Goal: Check status: Check status

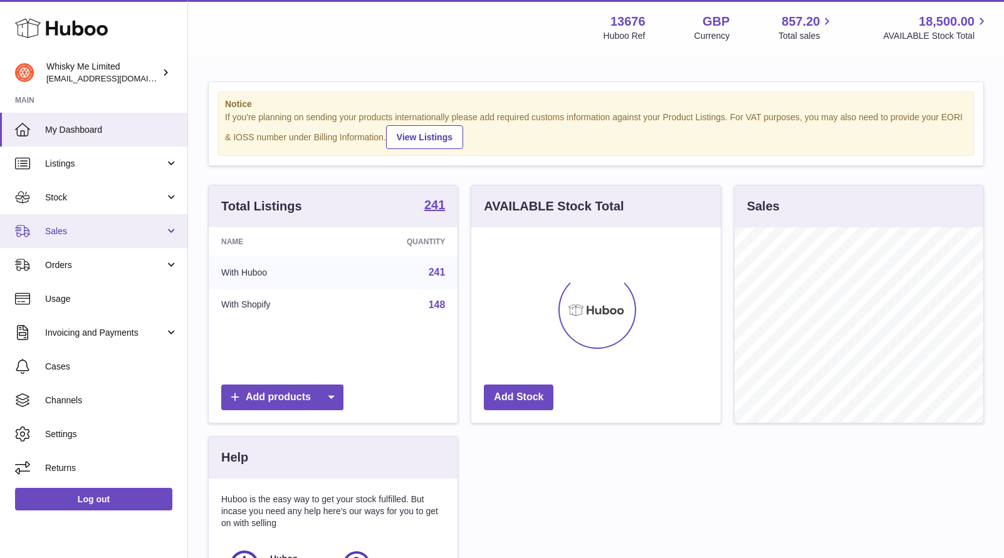
click at [78, 243] on link "Sales" at bounding box center [93, 231] width 187 height 34
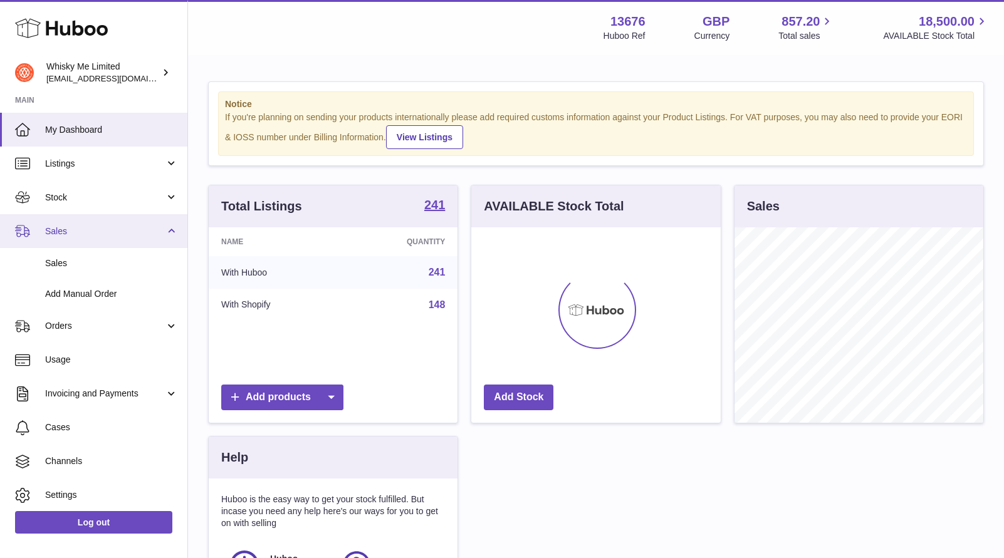
click at [78, 241] on link "Sales" at bounding box center [93, 231] width 187 height 34
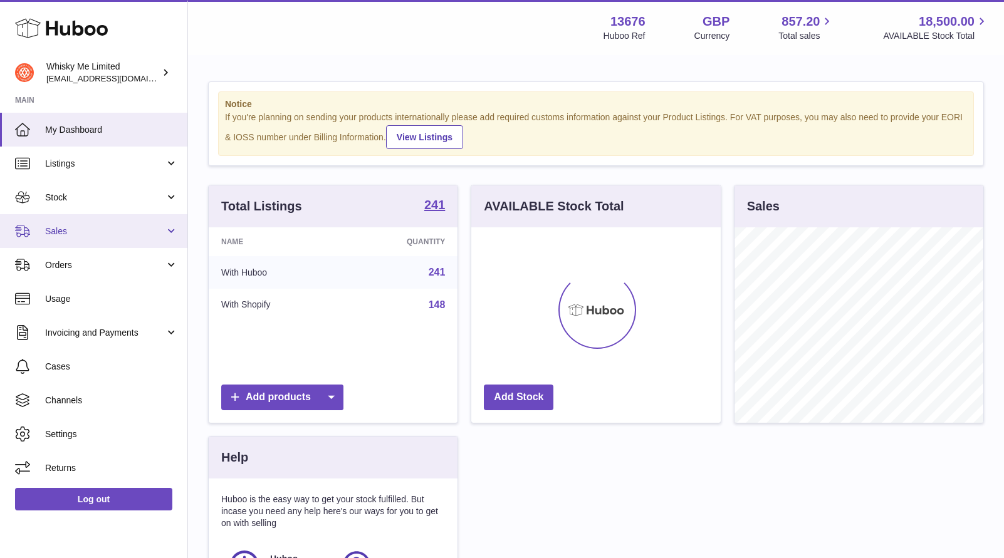
click at [90, 233] on span "Sales" at bounding box center [105, 232] width 120 height 12
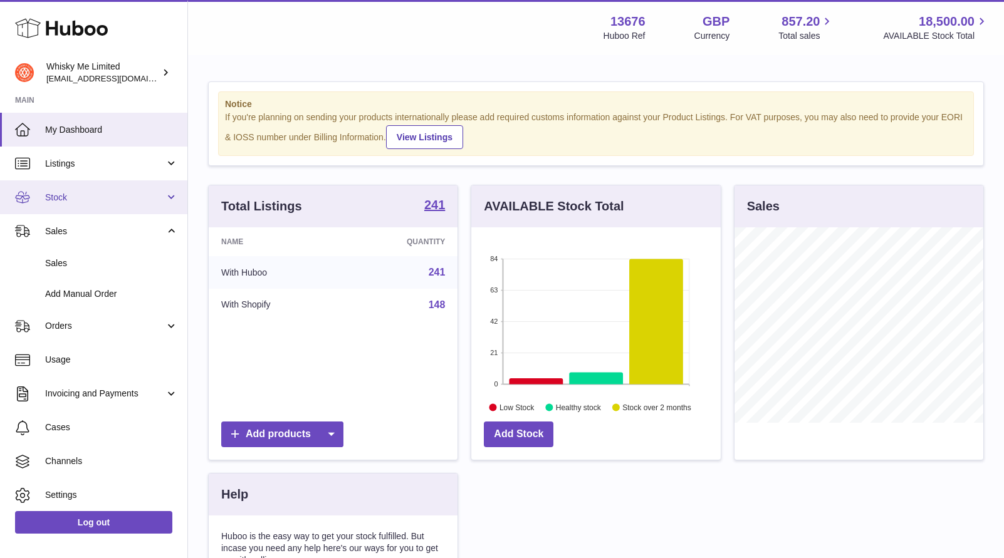
click at [103, 185] on link "Stock" at bounding box center [93, 197] width 187 height 34
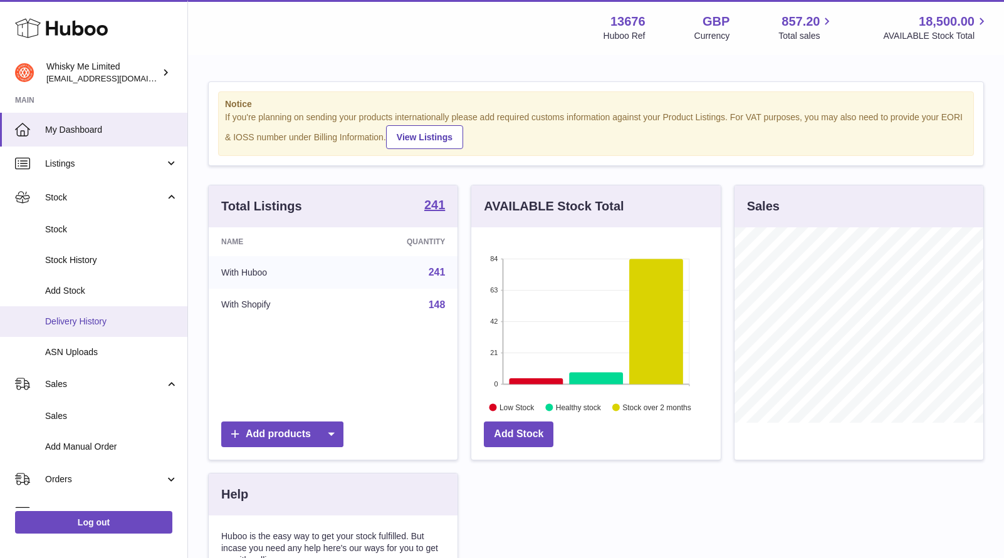
click at [93, 313] on link "Delivery History" at bounding box center [93, 321] width 187 height 31
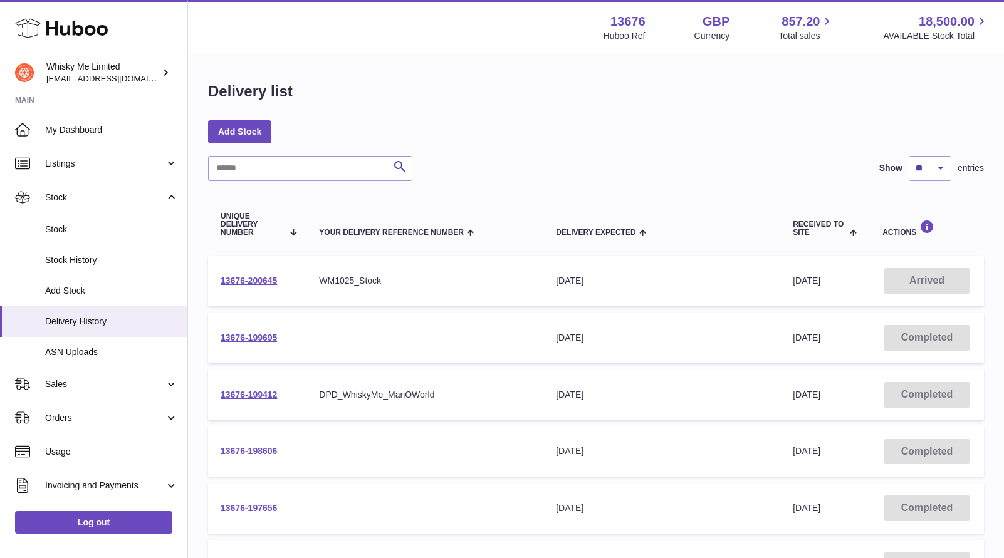
click at [294, 284] on td "13676-200645" at bounding box center [257, 281] width 98 height 51
click at [256, 280] on link "13676-200645" at bounding box center [248, 281] width 56 height 10
click at [255, 283] on link "13676-200645" at bounding box center [248, 281] width 56 height 10
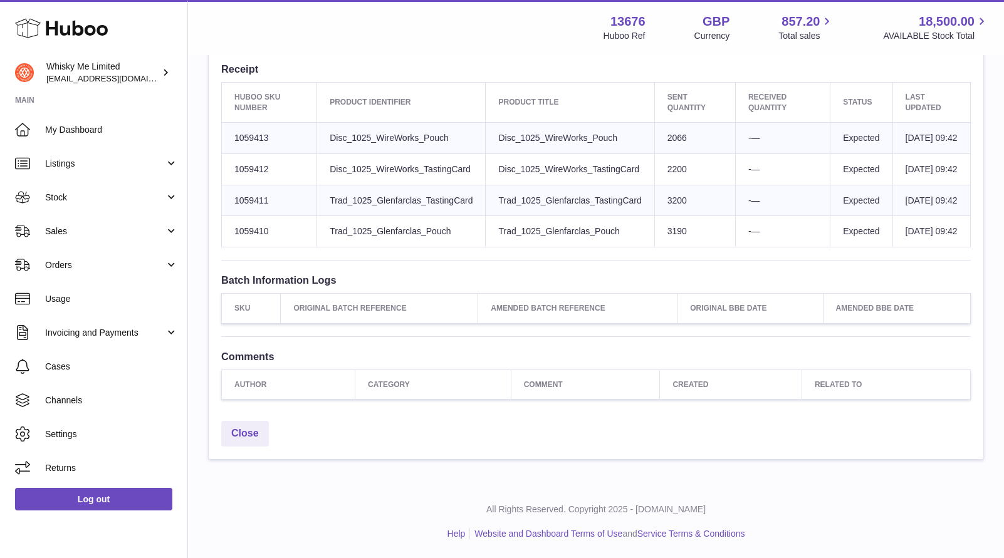
scroll to position [514, 0]
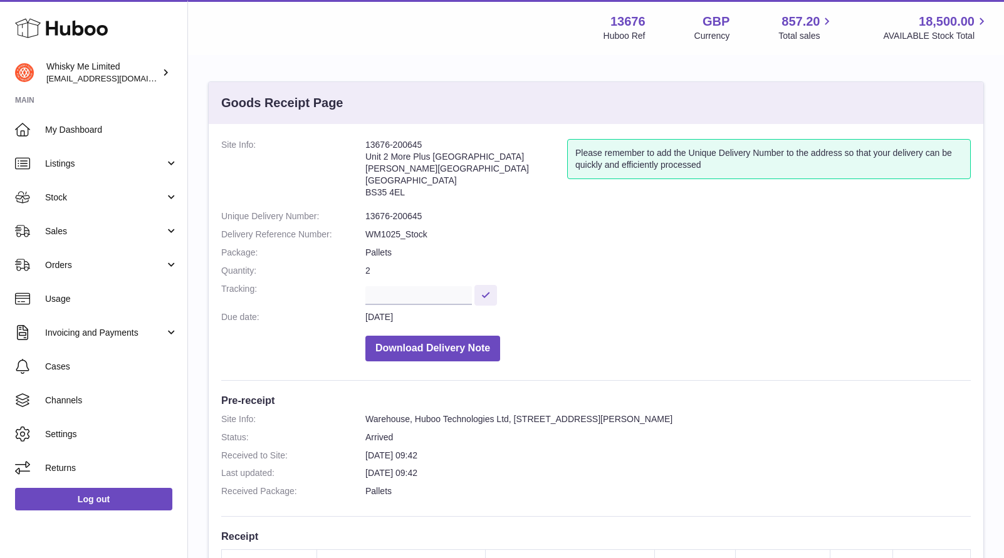
click at [806, 239] on dd "WM1025_Stock" at bounding box center [667, 235] width 605 height 12
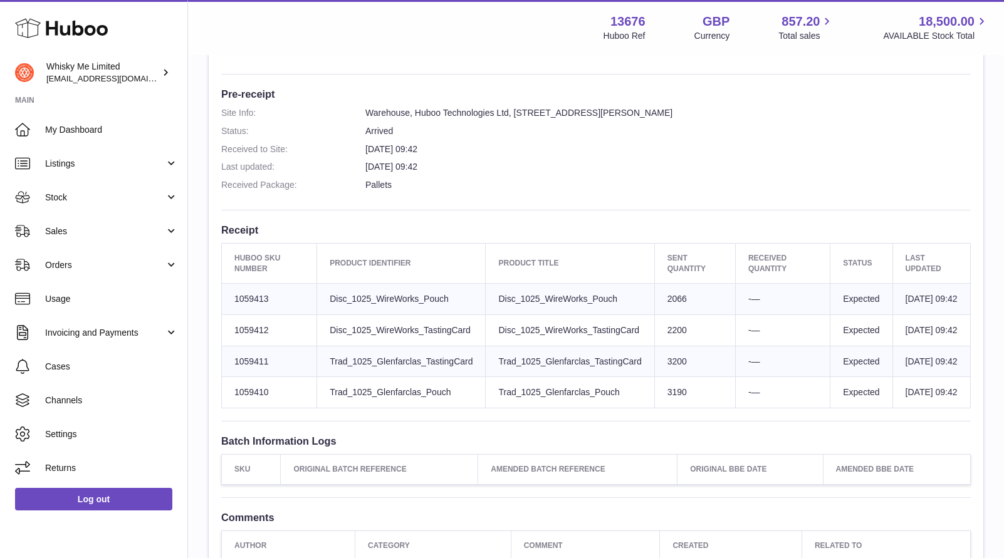
scroll to position [305, 0]
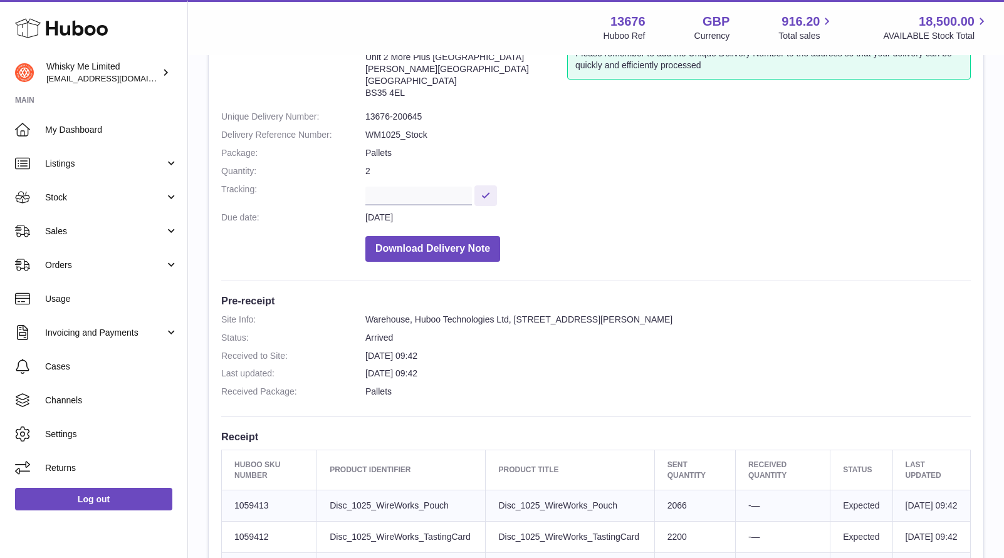
scroll to position [100, 0]
click at [710, 236] on dd "Download Delivery Note" at bounding box center [667, 245] width 605 height 32
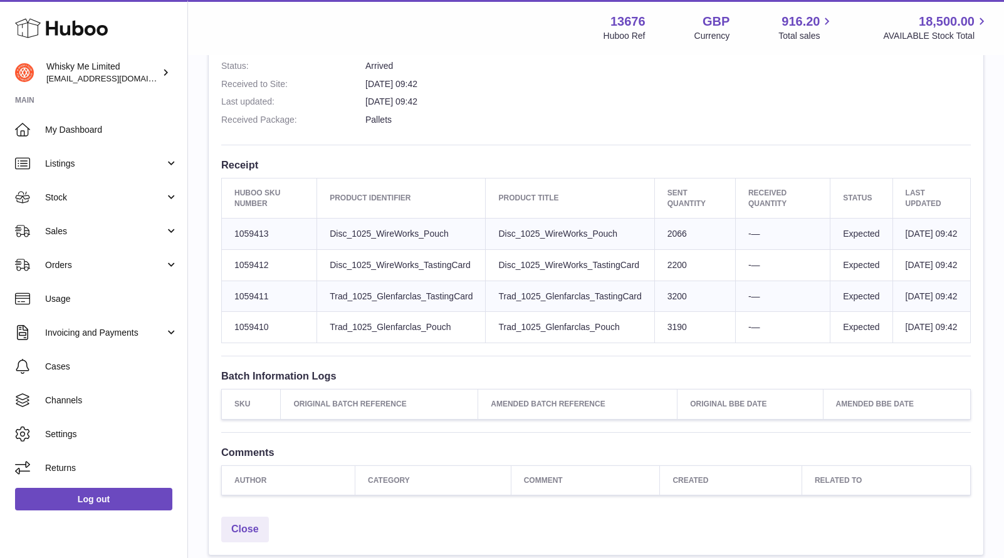
scroll to position [514, 0]
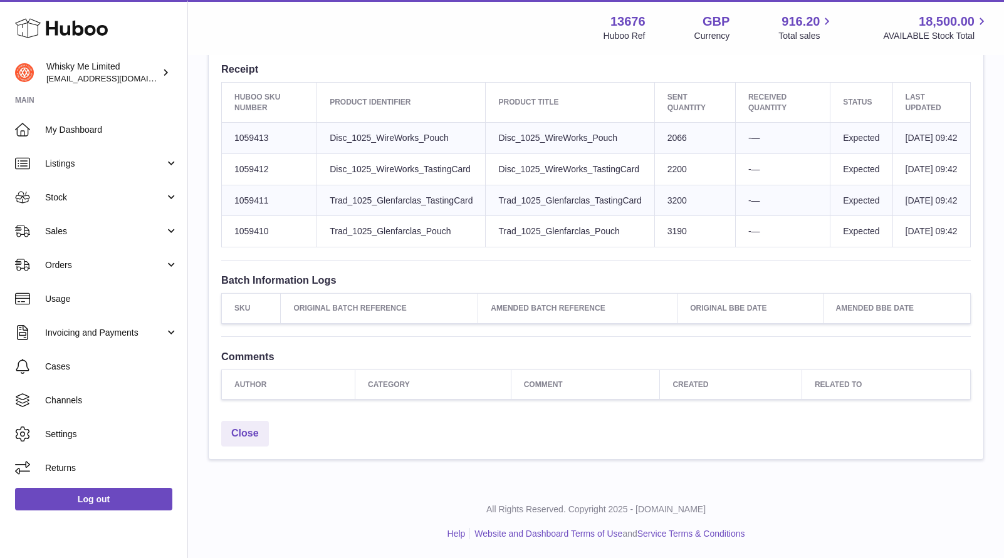
click at [412, 450] on div "Close" at bounding box center [596, 437] width 774 height 44
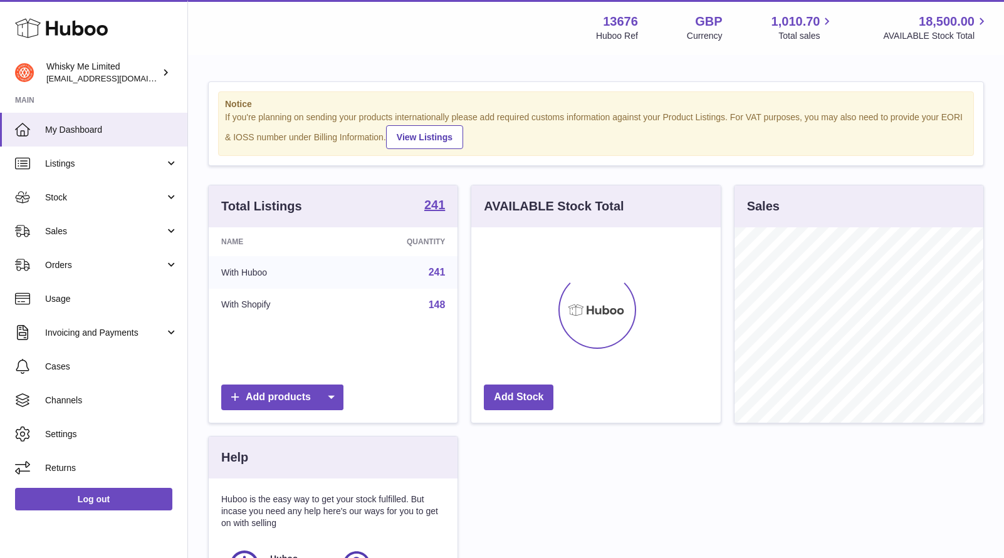
scroll to position [195, 249]
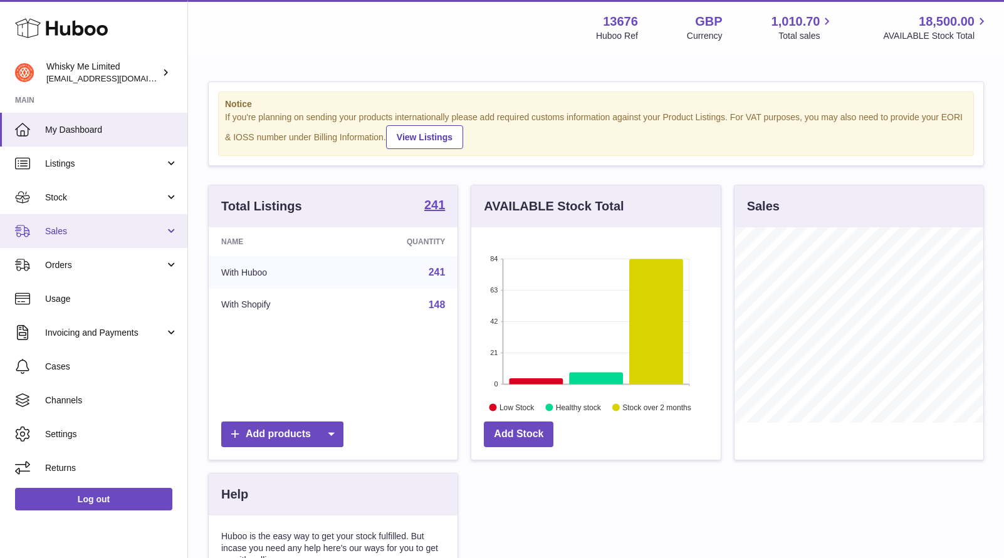
click at [84, 231] on span "Sales" at bounding box center [105, 232] width 120 height 12
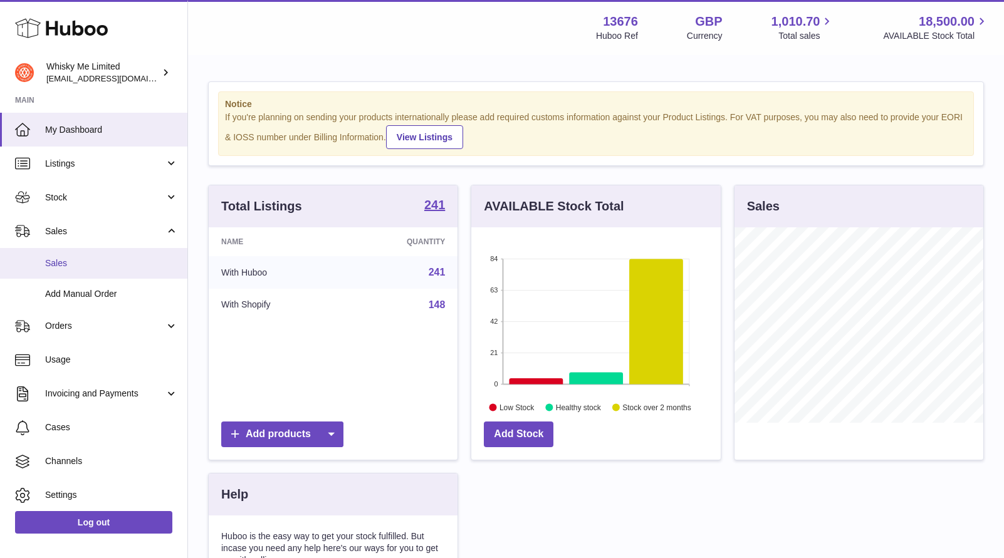
click at [89, 262] on span "Sales" at bounding box center [111, 263] width 133 height 12
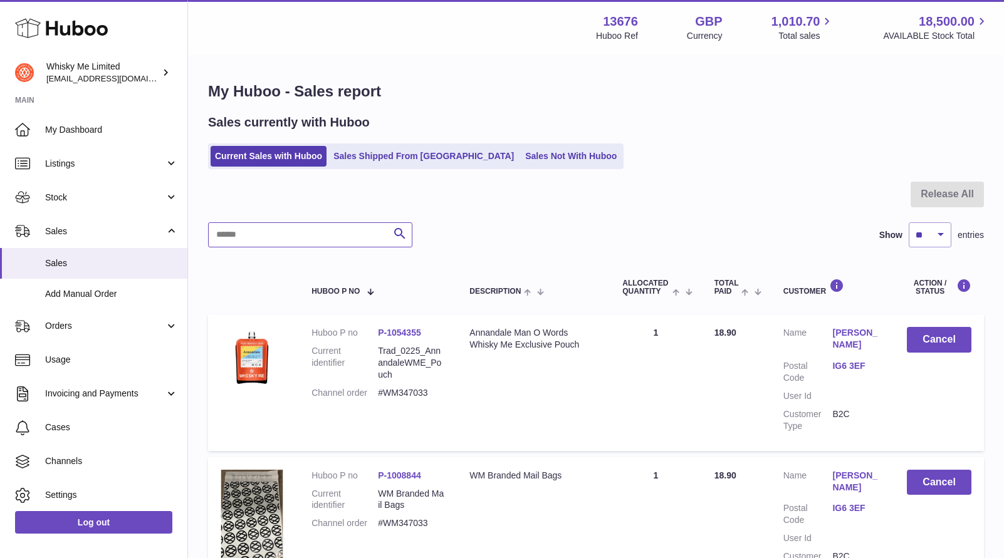
click at [278, 242] on input "text" at bounding box center [310, 234] width 204 height 25
paste input "**********"
type input "**********"
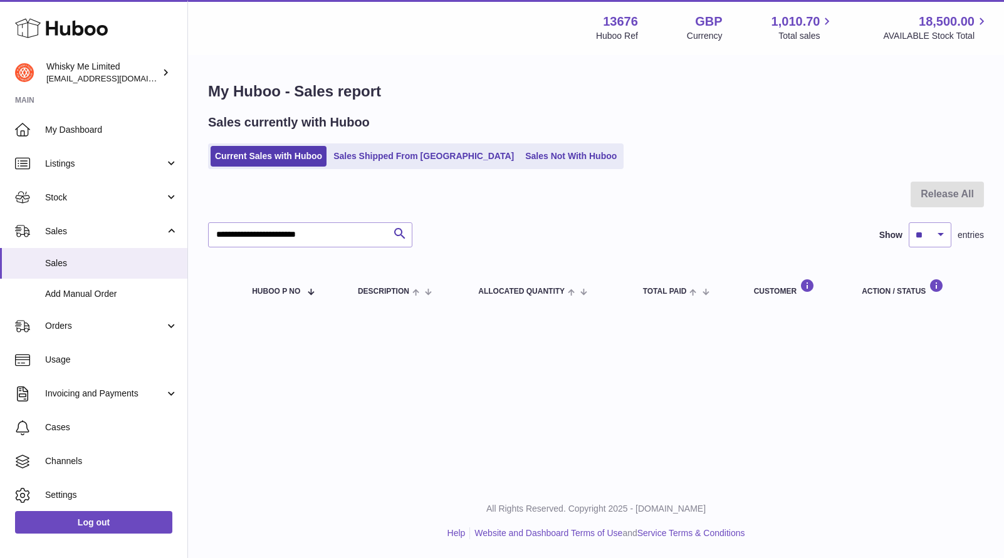
click at [388, 168] on ul "Current Sales with Huboo Sales Shipped From Huboo Sales Not With Huboo" at bounding box center [415, 156] width 415 height 26
click at [393, 157] on link "Sales Shipped From Huboo" at bounding box center [423, 156] width 189 height 21
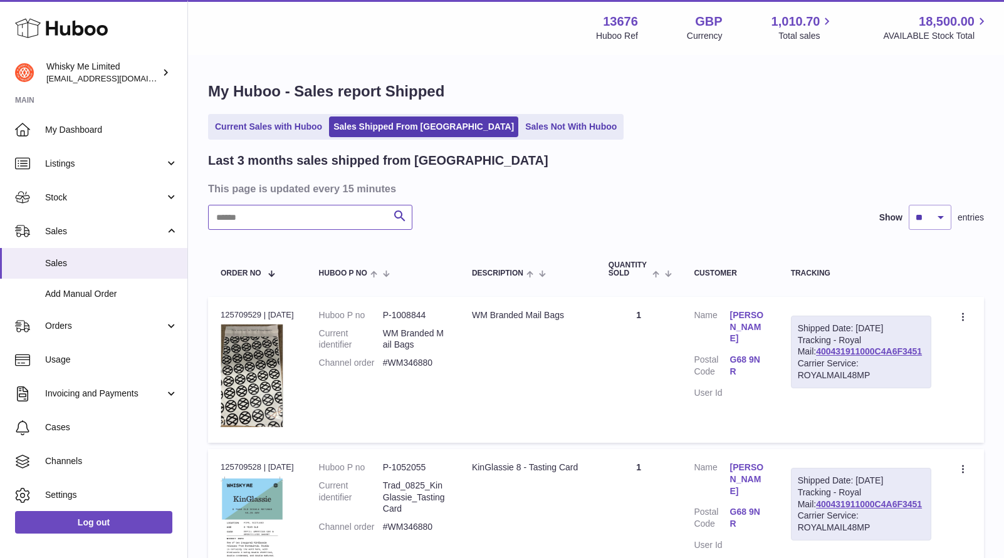
click at [338, 210] on input "text" at bounding box center [310, 217] width 204 height 25
paste input "**********"
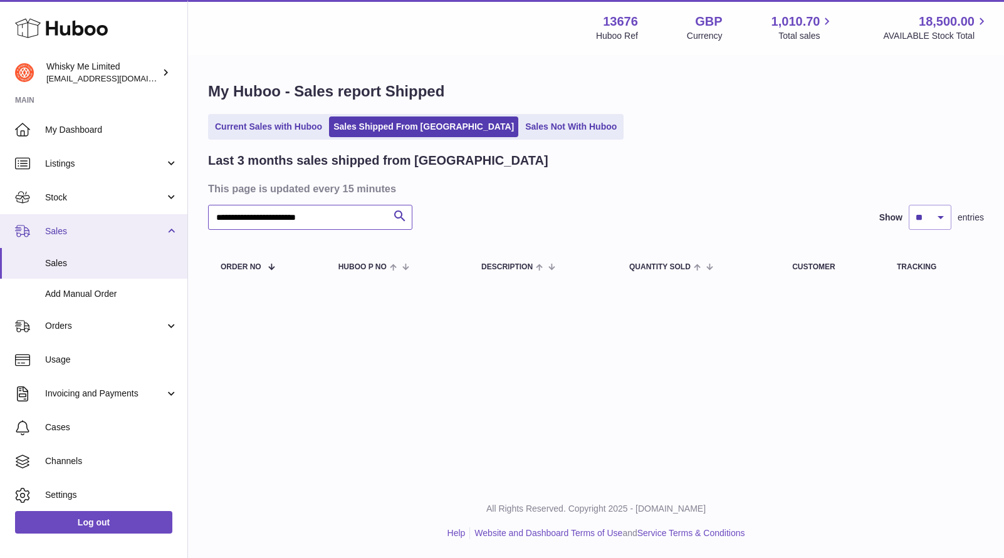
drag, startPoint x: 222, startPoint y: 218, endPoint x: 106, endPoint y: 214, distance: 115.3
click at [102, 216] on div "Huboo Whisky Me Limited orders@whiskyshop.com Main My Dashboard Listings Not wi…" at bounding box center [502, 279] width 1004 height 558
type input "**********"
drag, startPoint x: 323, startPoint y: 221, endPoint x: 165, endPoint y: 220, distance: 158.5
click at [165, 220] on div "Huboo Whisky Me Limited orders@whiskyshop.com Main My Dashboard Listings Not wi…" at bounding box center [502, 279] width 1004 height 558
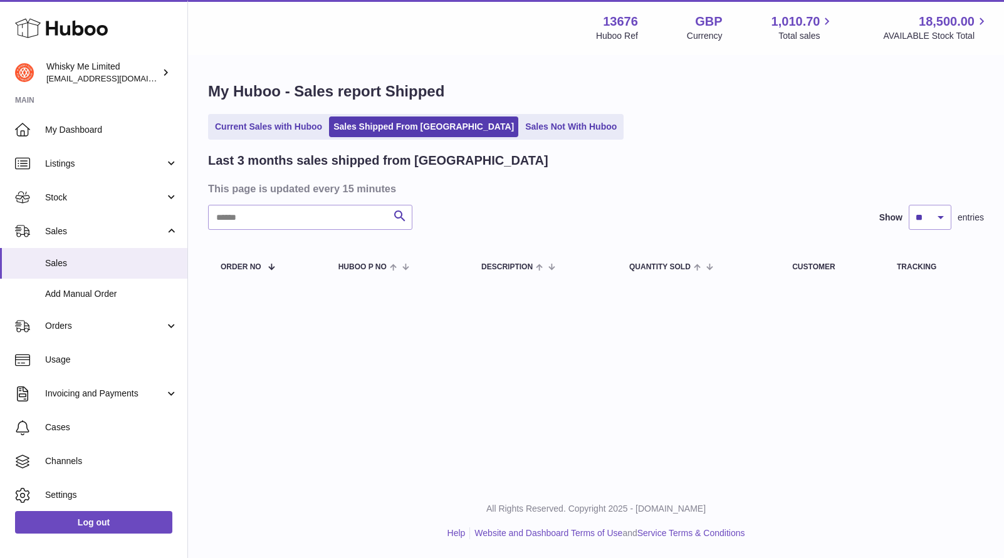
click at [0, 137] on div at bounding box center [0, 279] width 0 height 558
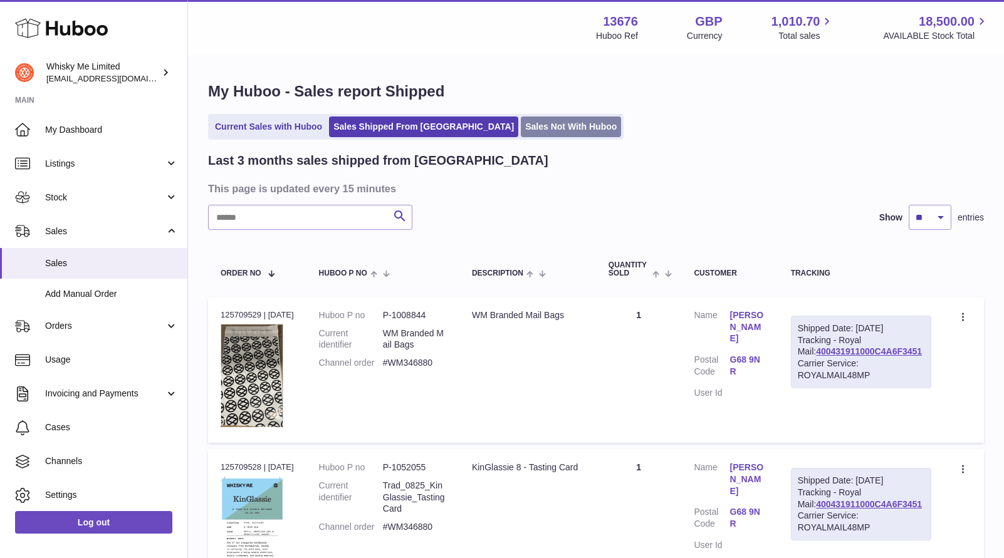
click at [521, 130] on link "Sales Not With Huboo" at bounding box center [571, 127] width 100 height 21
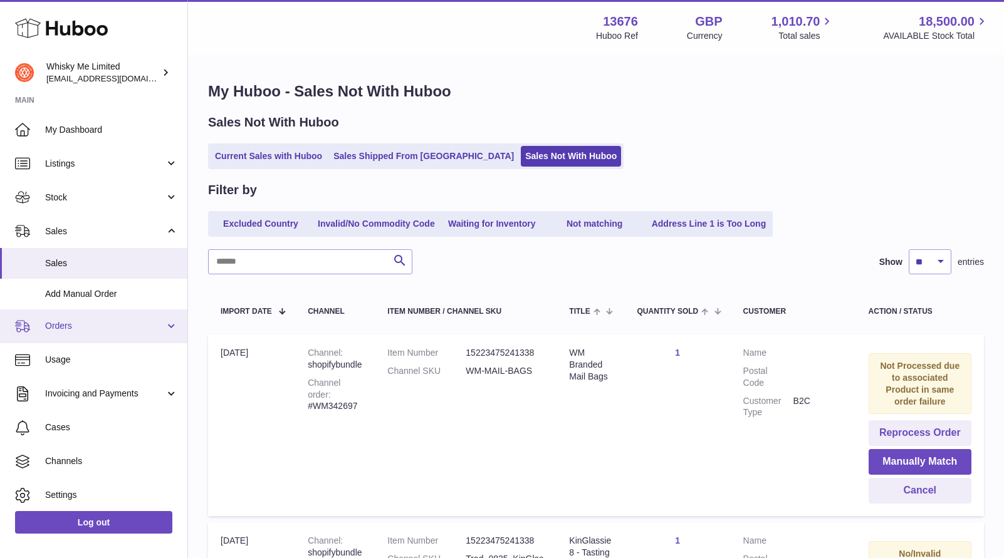
click at [121, 323] on span "Orders" at bounding box center [105, 326] width 120 height 12
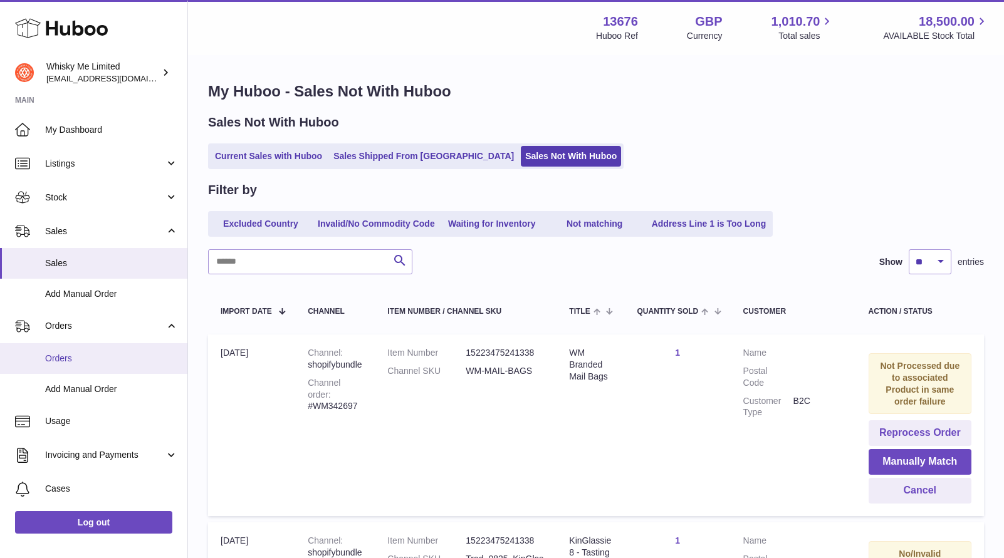
click at [115, 345] on link "Orders" at bounding box center [93, 358] width 187 height 31
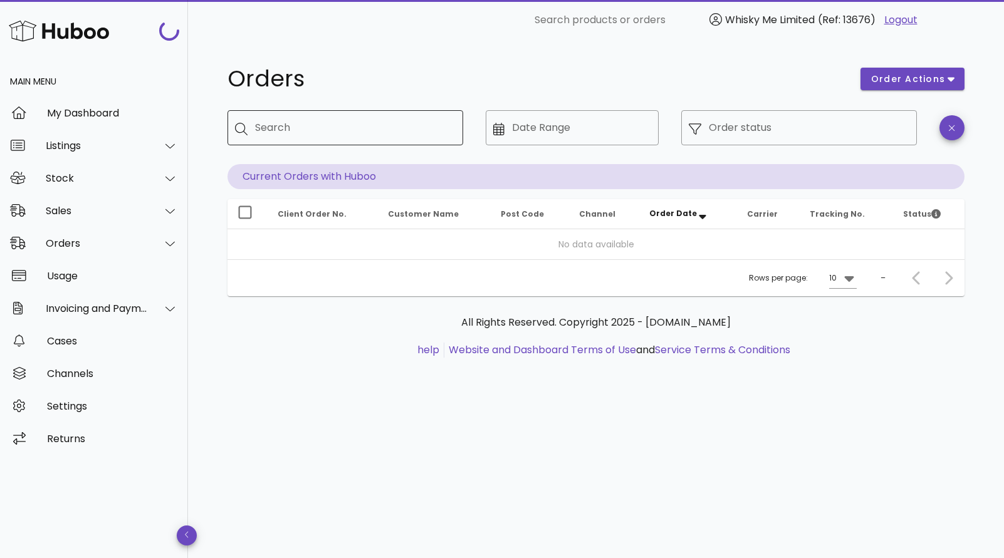
click at [358, 138] on div "Search" at bounding box center [354, 127] width 198 height 35
paste input "**********"
type input "**********"
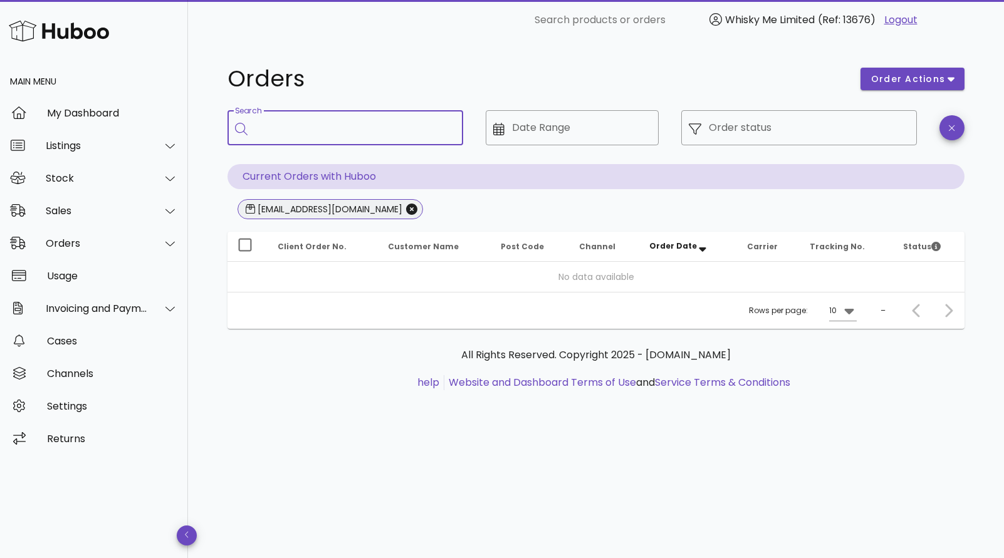
click at [383, 212] on span "[EMAIL_ADDRESS][DOMAIN_NAME]" at bounding box center [329, 209] width 185 height 20
click at [406, 211] on icon "Close" at bounding box center [411, 209] width 11 height 11
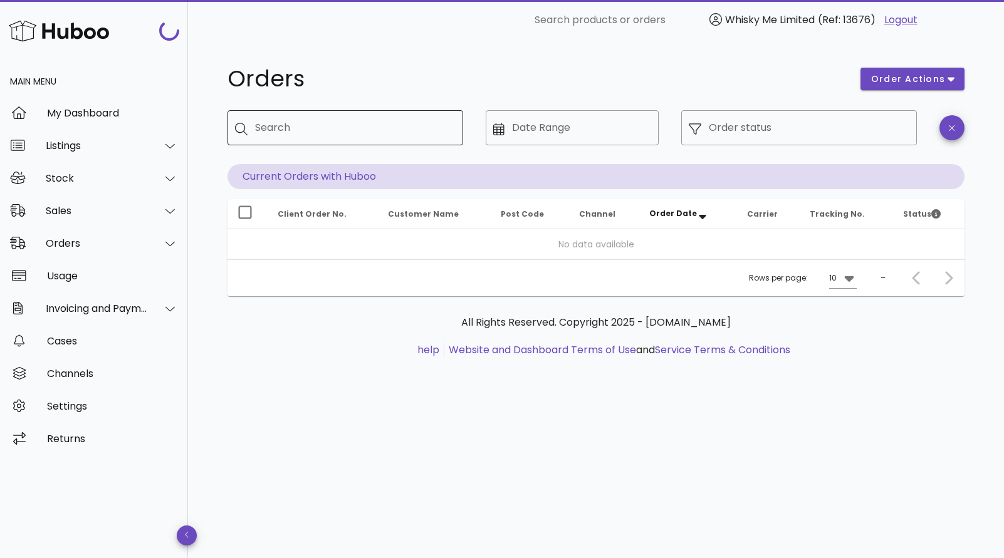
click at [300, 139] on div "Search" at bounding box center [354, 127] width 198 height 35
paste input "**********"
type input "**********"
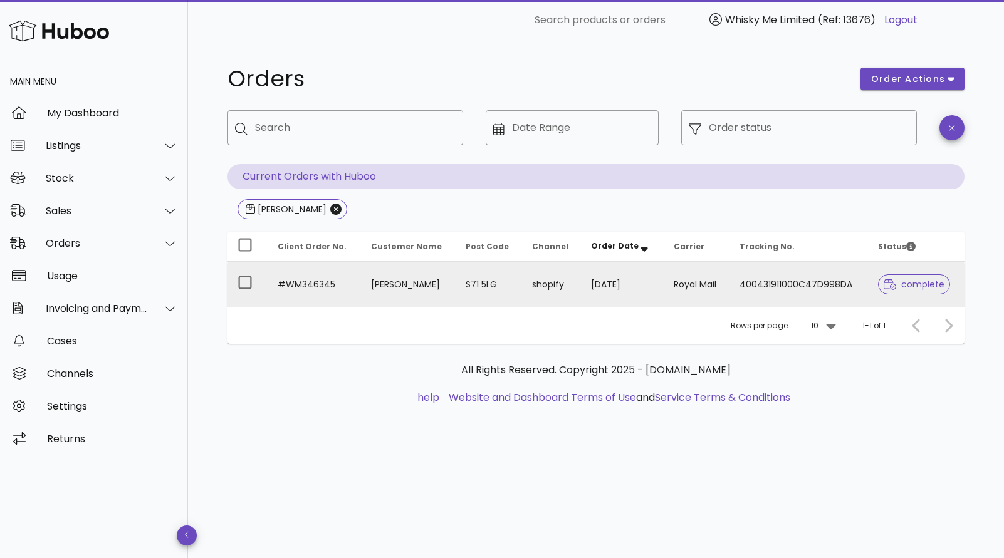
click at [397, 274] on td "[PERSON_NAME]" at bounding box center [408, 284] width 95 height 45
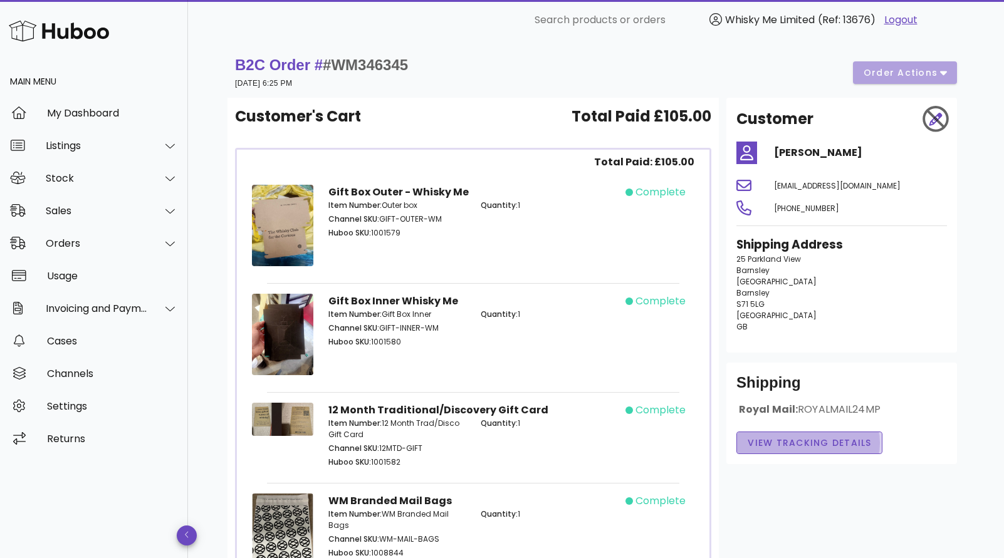
click at [786, 440] on span "View Tracking details" at bounding box center [809, 443] width 125 height 13
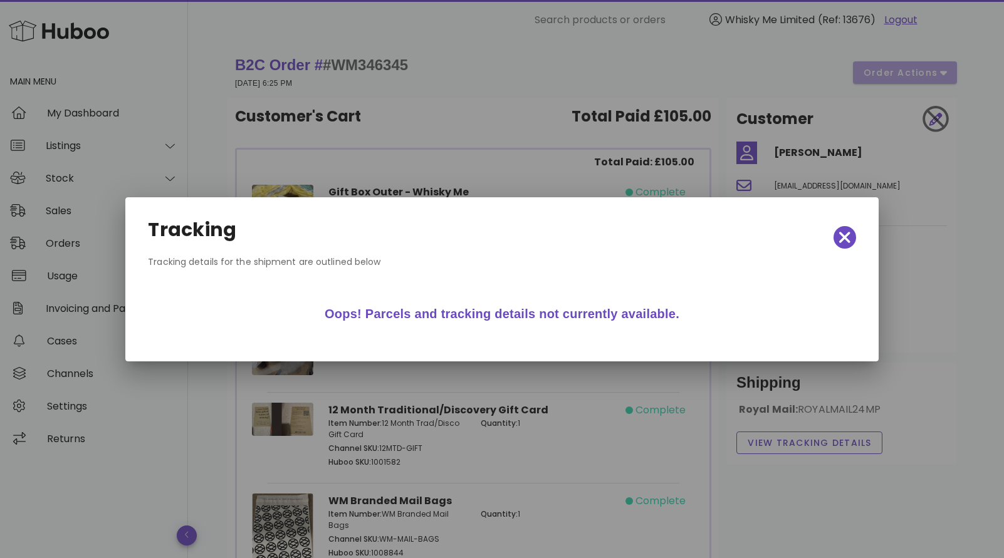
click at [499, 303] on div "Oops! Parcels and tracking details not currently available." at bounding box center [502, 314] width 698 height 40
click at [854, 226] on div "Tracking" at bounding box center [502, 237] width 728 height 55
click at [856, 241] on div "Tracking" at bounding box center [502, 237] width 728 height 55
click at [851, 241] on span "button" at bounding box center [844, 238] width 23 height 18
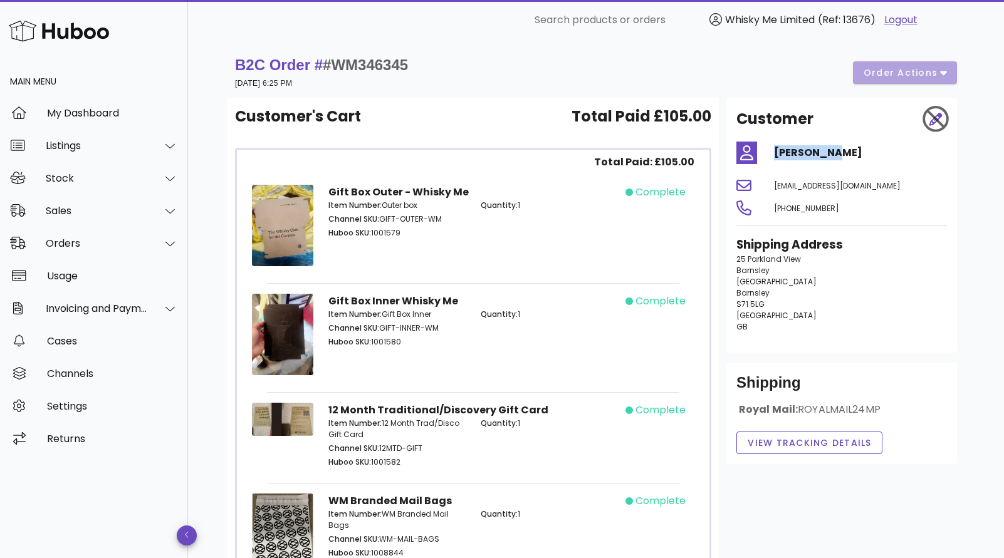
drag, startPoint x: 844, startPoint y: 155, endPoint x: 773, endPoint y: 155, distance: 70.8
click at [772, 155] on div "[PERSON_NAME]" at bounding box center [860, 153] width 188 height 30
copy h4 "[PERSON_NAME]"
click at [109, 208] on div "Sales" at bounding box center [97, 211] width 102 height 12
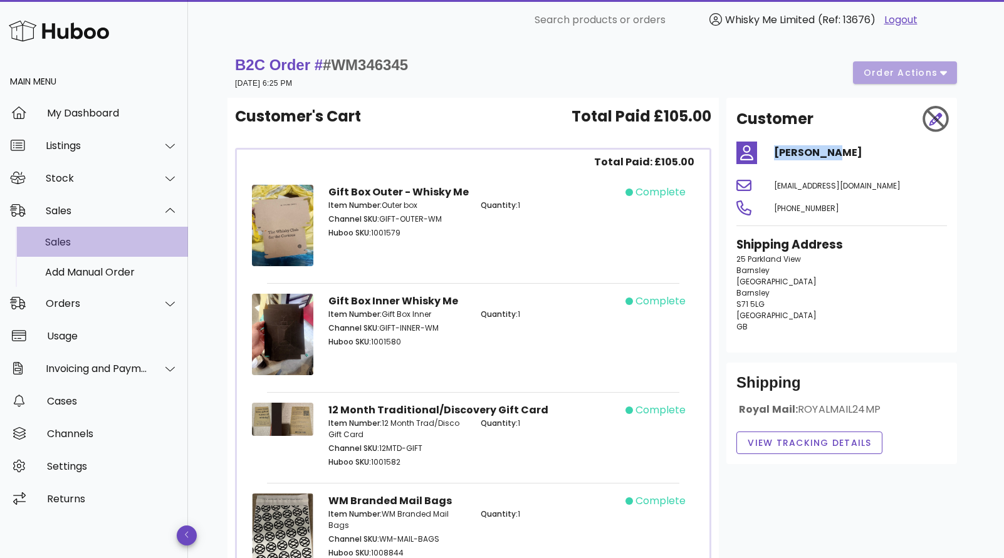
click at [91, 236] on div "Sales" at bounding box center [111, 242] width 133 height 12
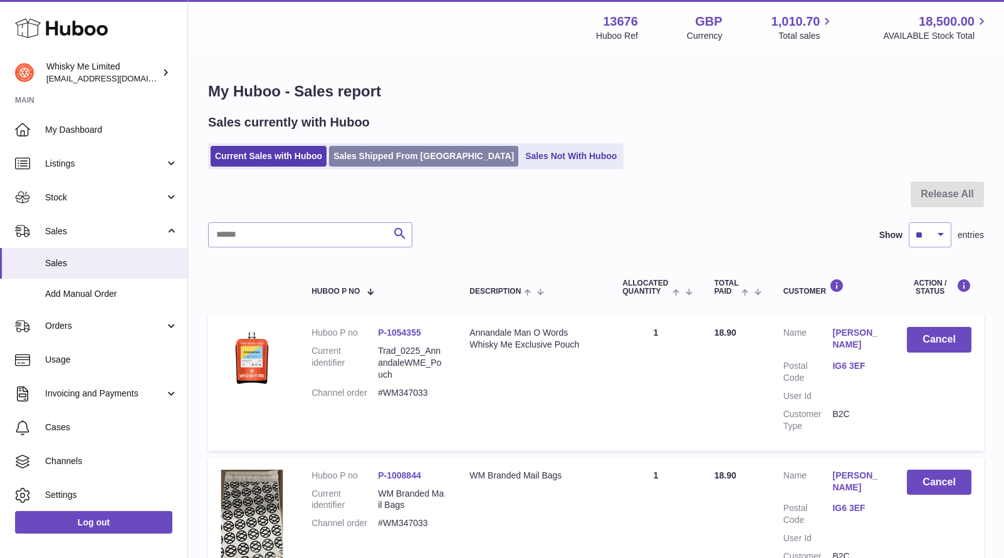
click at [427, 158] on link "Sales Shipped From [GEOGRAPHIC_DATA]" at bounding box center [423, 156] width 189 height 21
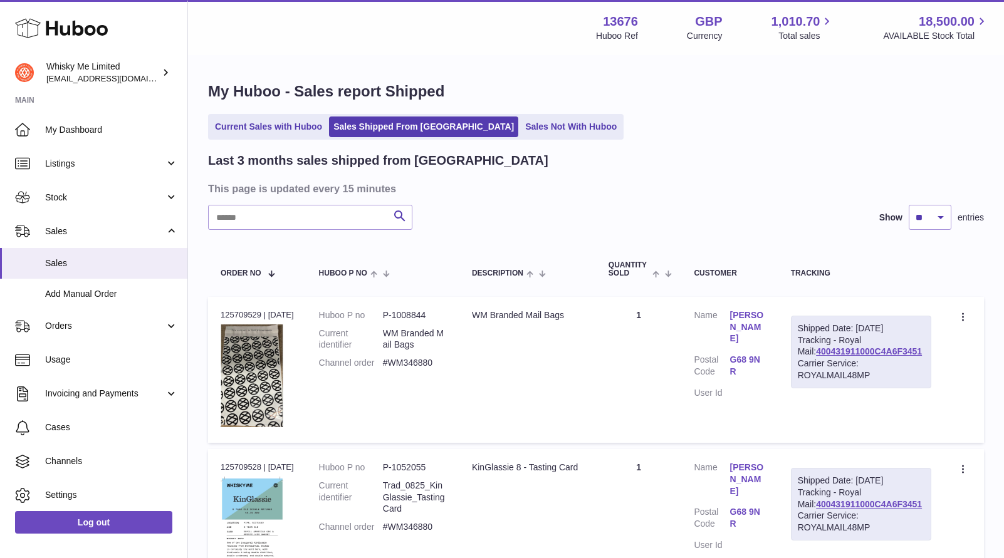
click at [360, 222] on input "text" at bounding box center [310, 217] width 204 height 25
paste input "**********"
type input "**********"
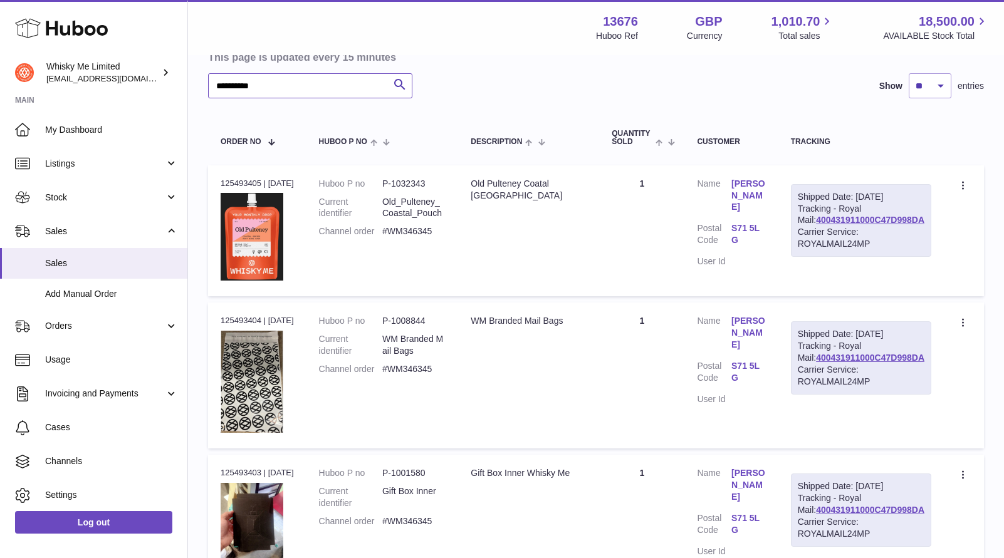
scroll to position [128, 0]
